Goal: Information Seeking & Learning: Learn about a topic

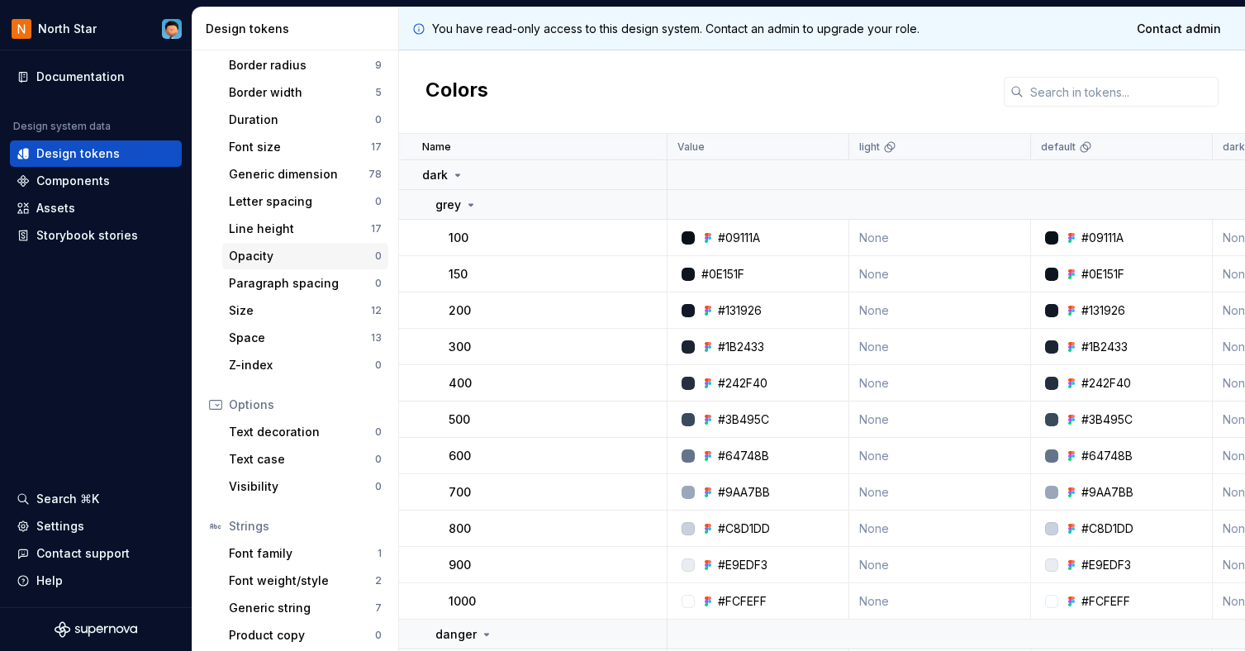
scroll to position [248, 0]
click at [100, 183] on div "Components" at bounding box center [73, 181] width 74 height 17
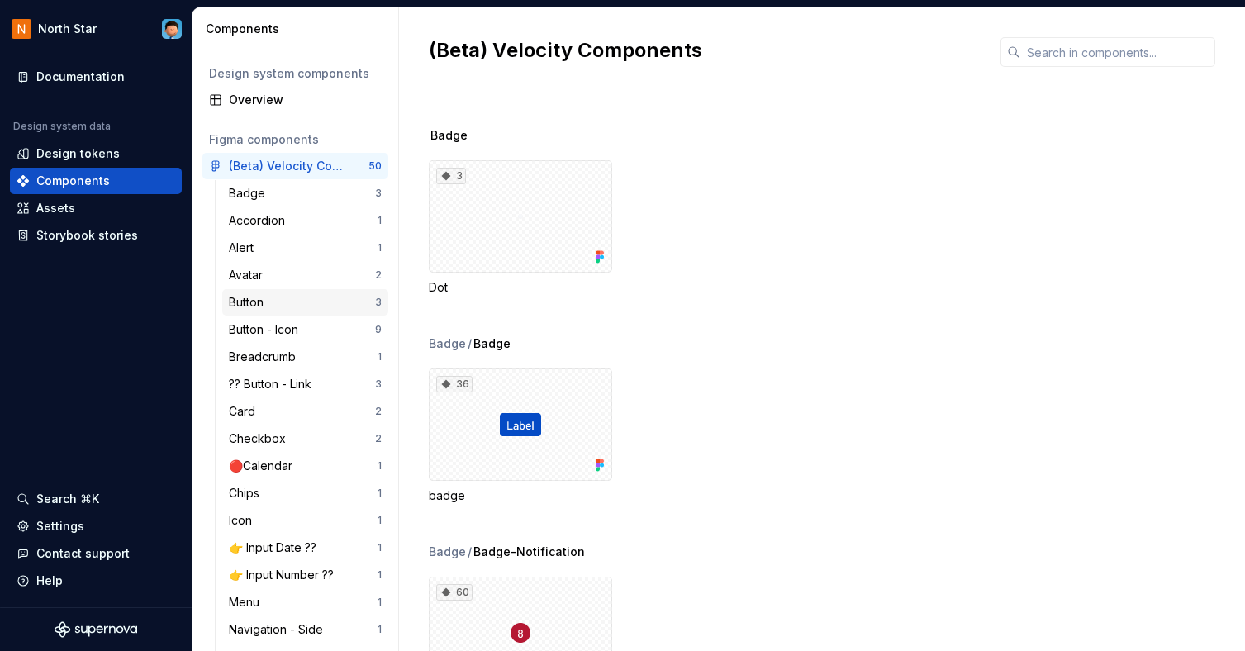
click at [249, 297] on div "Button" at bounding box center [249, 302] width 41 height 17
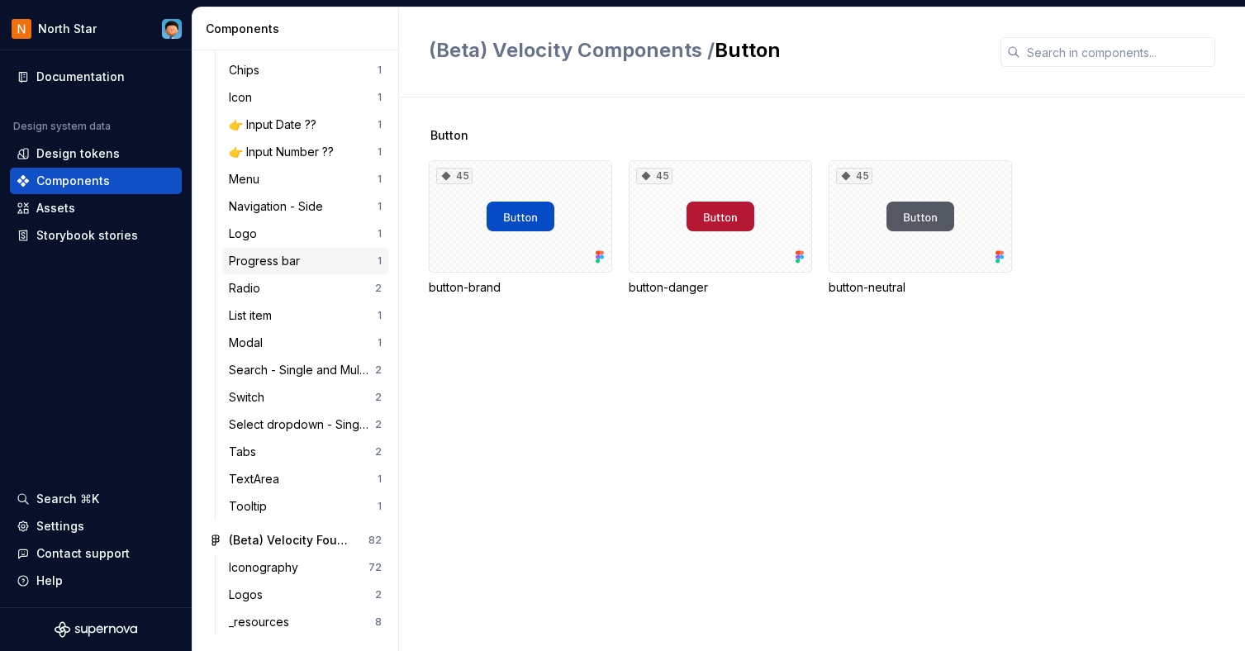
scroll to position [424, 0]
click at [64, 206] on div "Assets" at bounding box center [55, 208] width 39 height 17
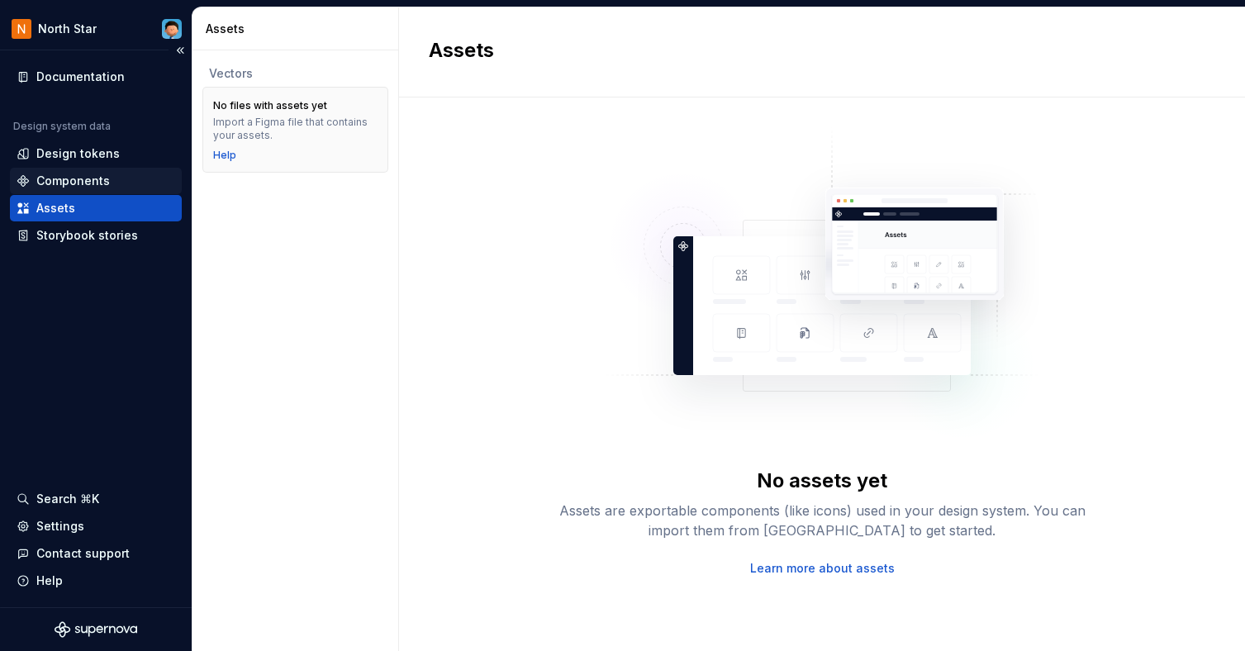
click at [59, 179] on div "Components" at bounding box center [73, 181] width 74 height 17
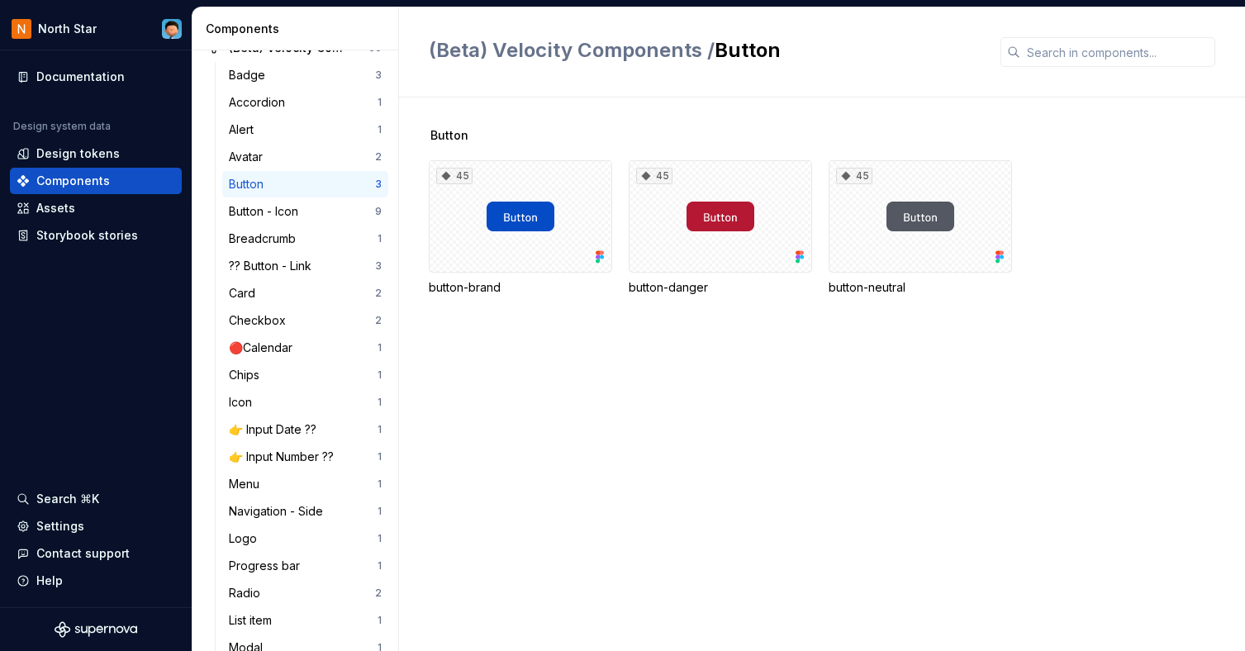
scroll to position [424, 0]
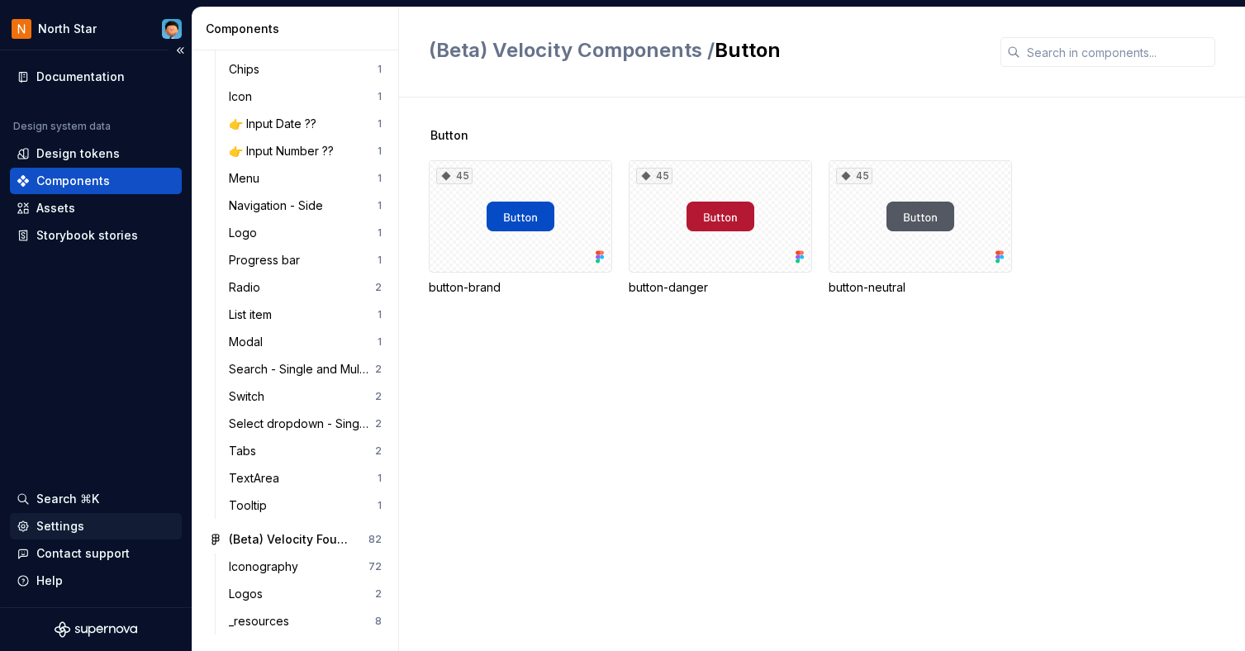
click at [64, 524] on div "Settings" at bounding box center [60, 526] width 48 height 17
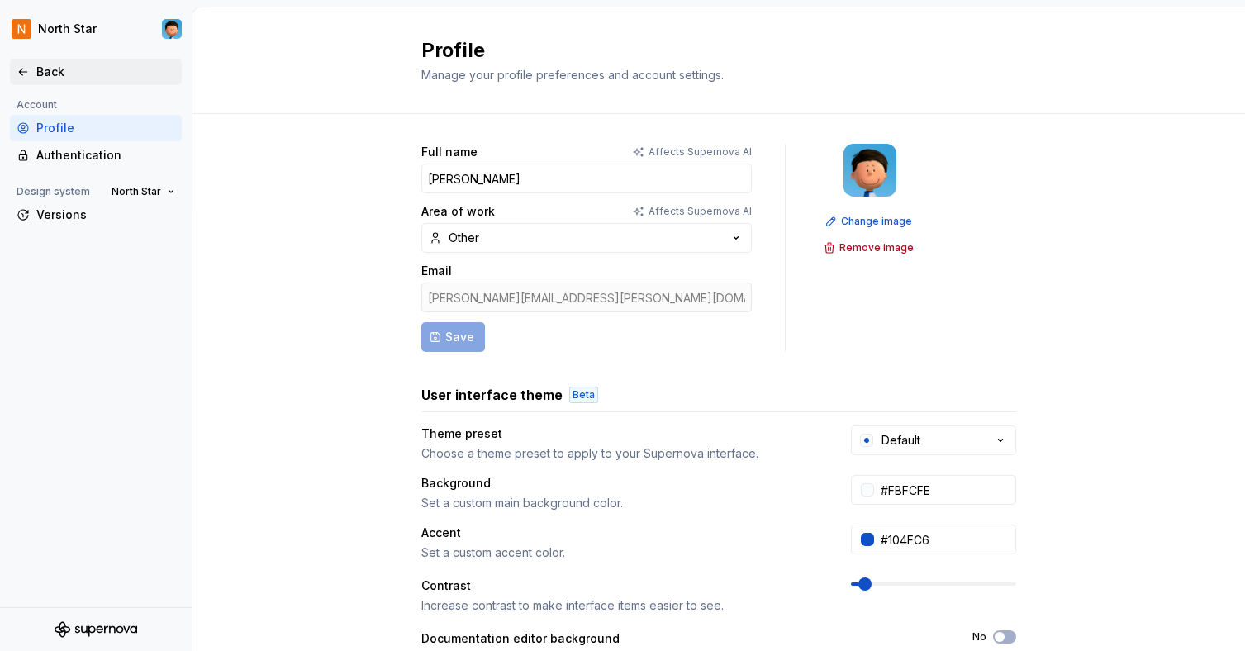
click at [17, 71] on icon at bounding box center [23, 71] width 13 height 13
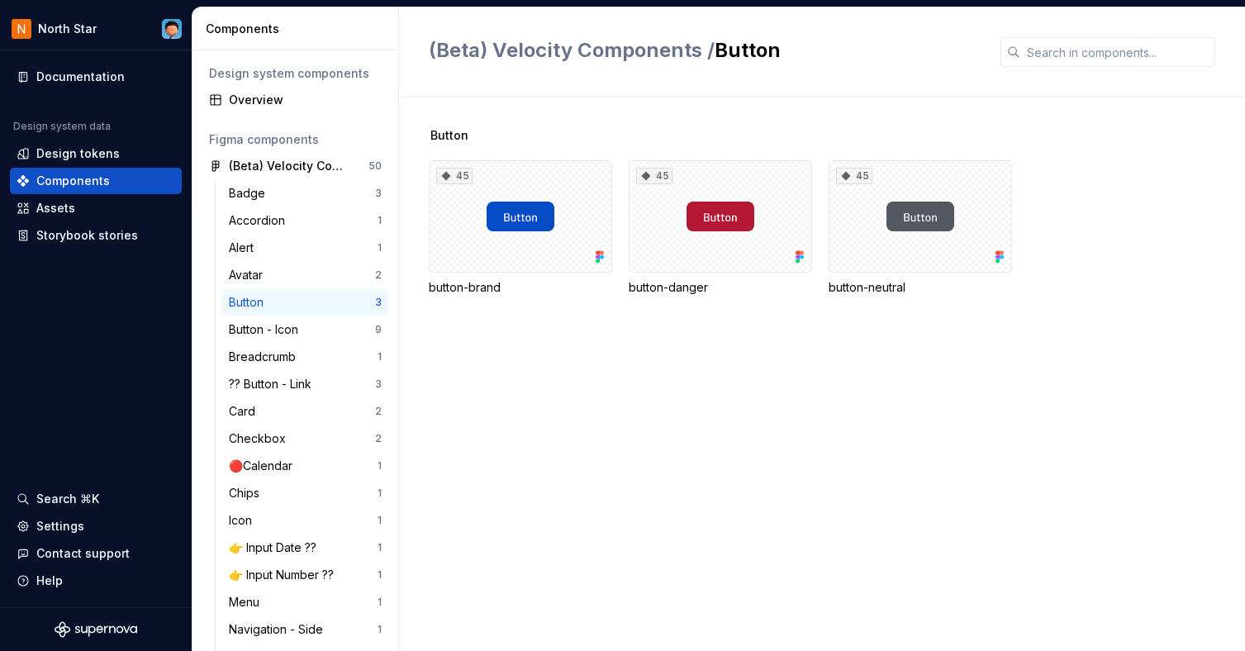
click at [248, 303] on div "Button" at bounding box center [249, 302] width 41 height 17
click at [365, 167] on button "button" at bounding box center [374, 165] width 23 height 23
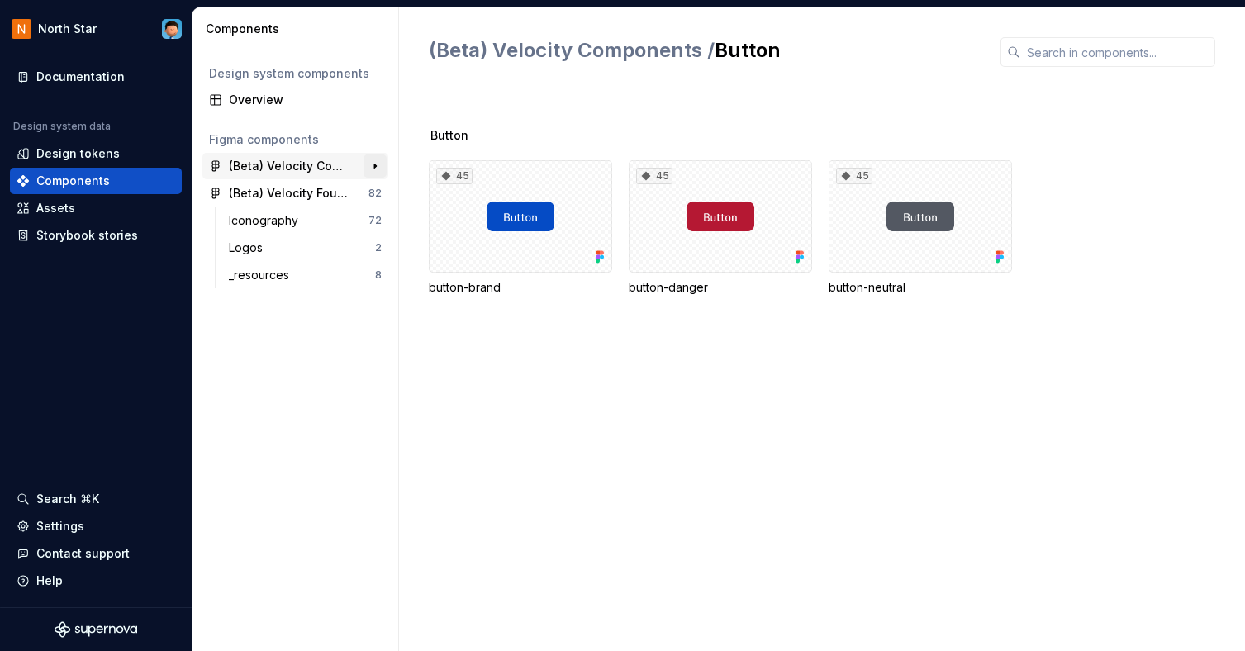
click at [377, 164] on button "button" at bounding box center [374, 165] width 23 height 23
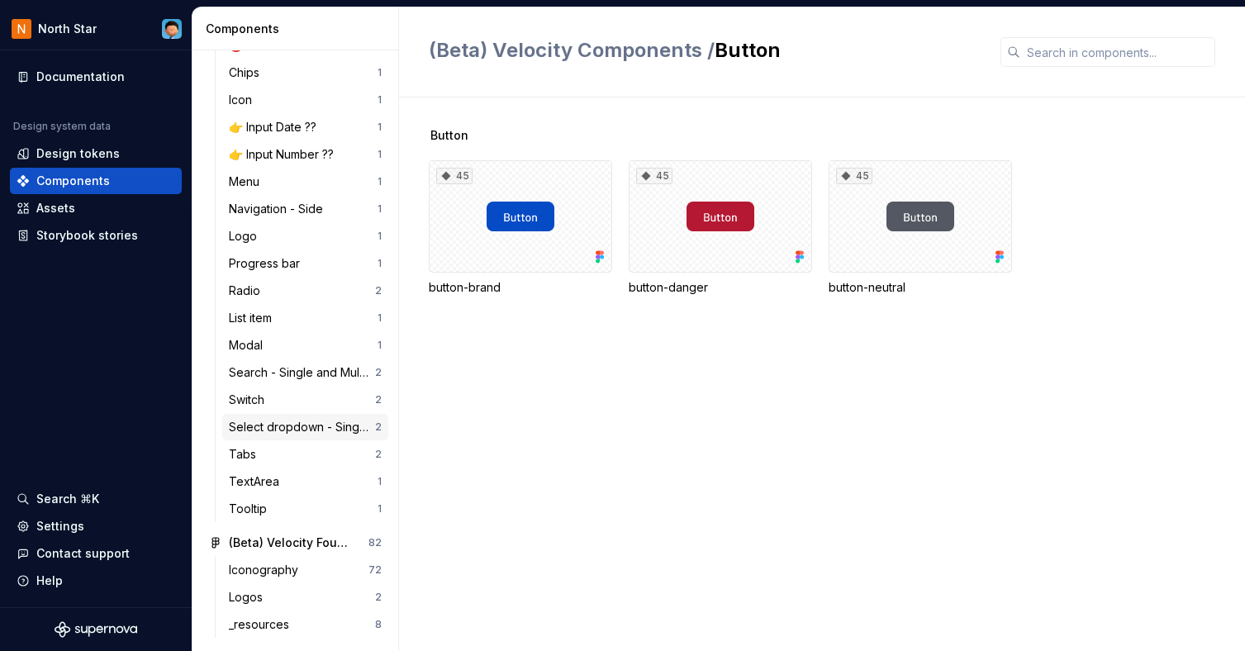
scroll to position [424, 0]
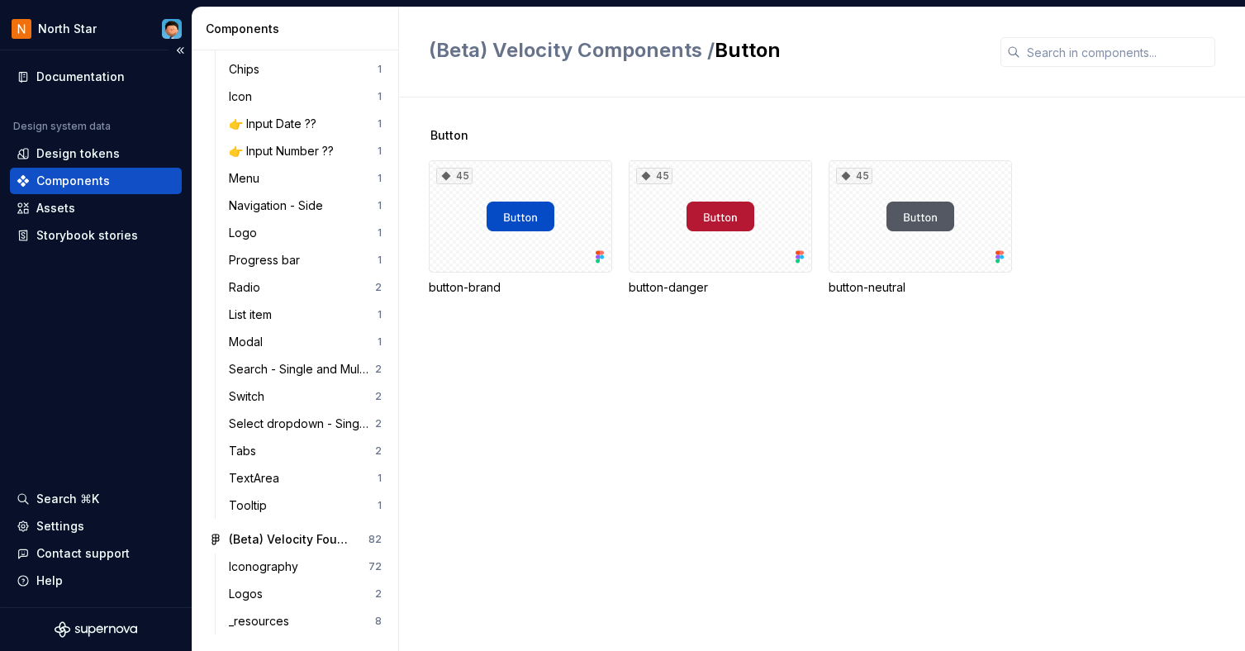
drag, startPoint x: 55, startPoint y: 581, endPoint x: 26, endPoint y: 382, distance: 200.3
click at [26, 382] on div "Documentation Design system data Design tokens Components Assets Storybook stor…" at bounding box center [96, 328] width 192 height 557
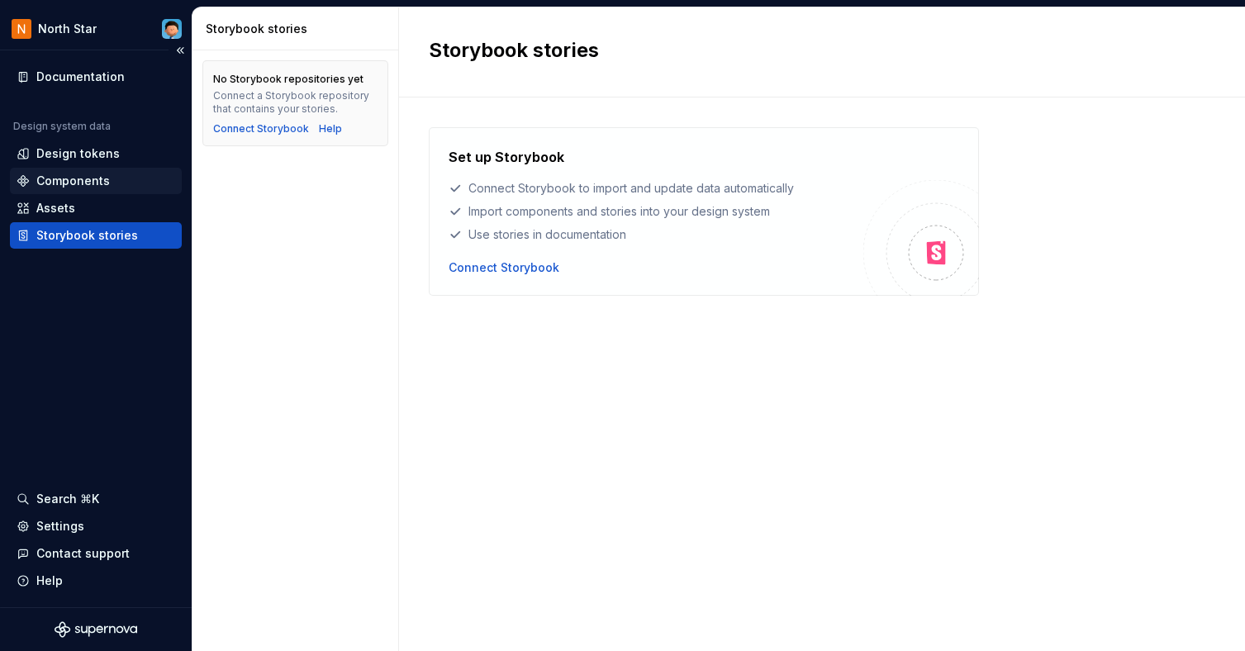
click at [92, 178] on div "Components" at bounding box center [73, 181] width 74 height 17
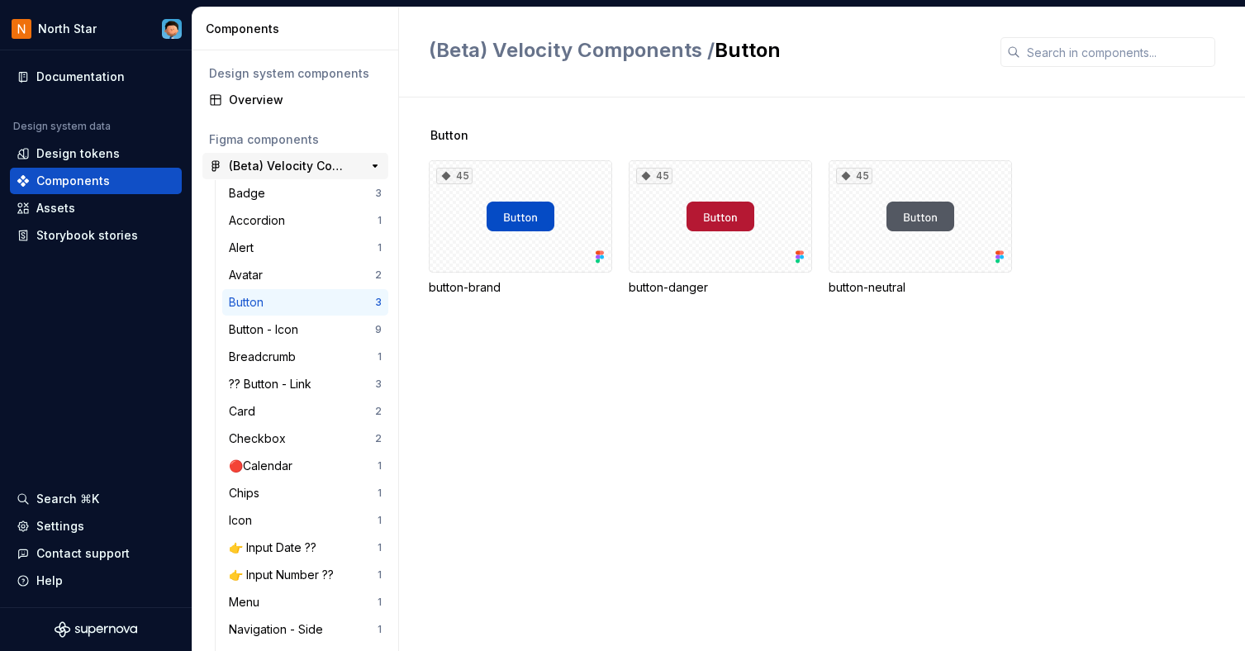
click at [259, 161] on div "(Beta) Velocity Components" at bounding box center [290, 166] width 123 height 17
